Goal: Navigation & Orientation: Find specific page/section

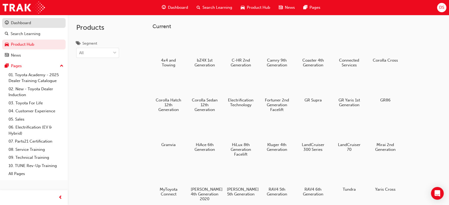
click at [26, 23] on div "Dashboard" at bounding box center [21, 23] width 20 height 6
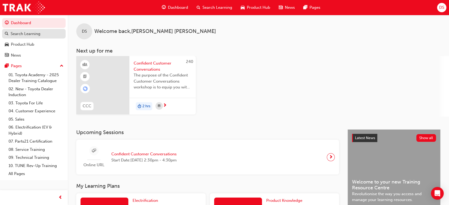
click at [32, 35] on div "Search Learning" at bounding box center [26, 34] width 30 height 6
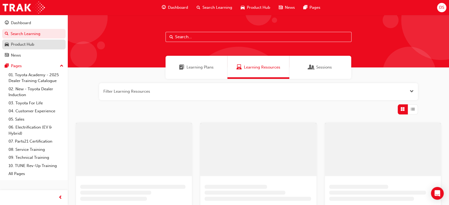
click at [33, 46] on div "Product Hub" at bounding box center [22, 44] width 23 height 6
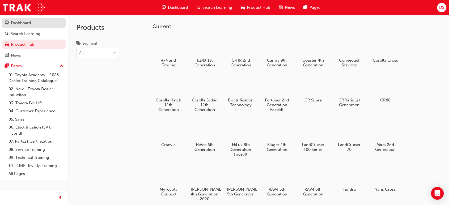
click at [19, 23] on div "Dashboard" at bounding box center [21, 23] width 20 height 6
